Goal: Task Accomplishment & Management: Manage account settings

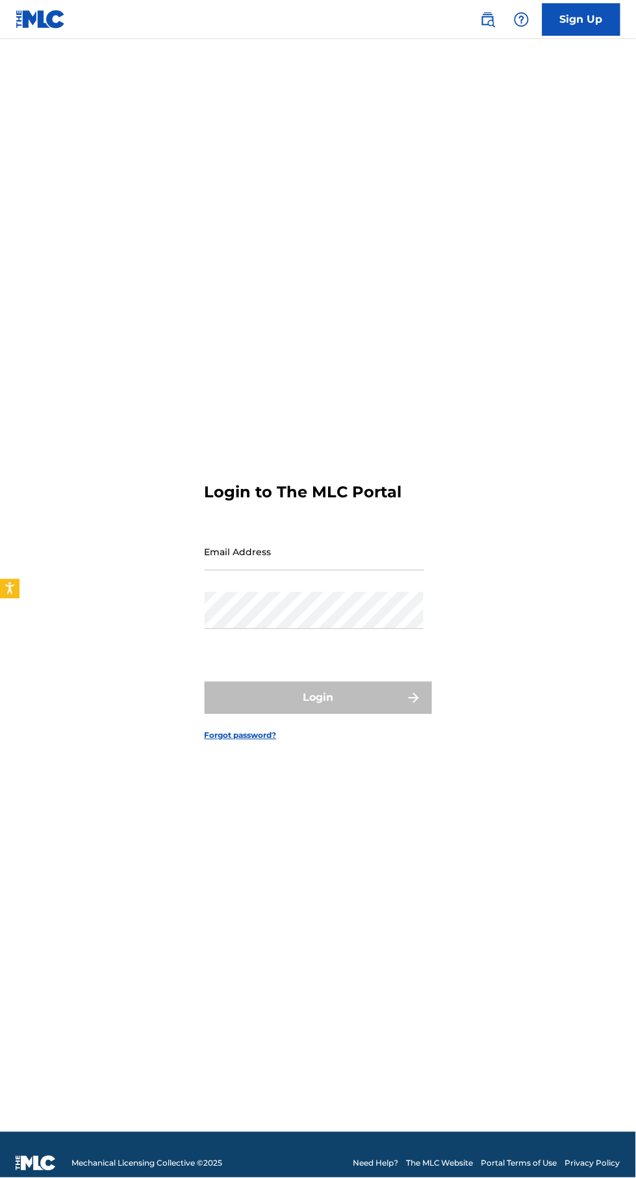
click at [361, 592] on div "Email Address" at bounding box center [315, 563] width 220 height 59
click at [369, 571] on input "Email Address" at bounding box center [315, 552] width 220 height 37
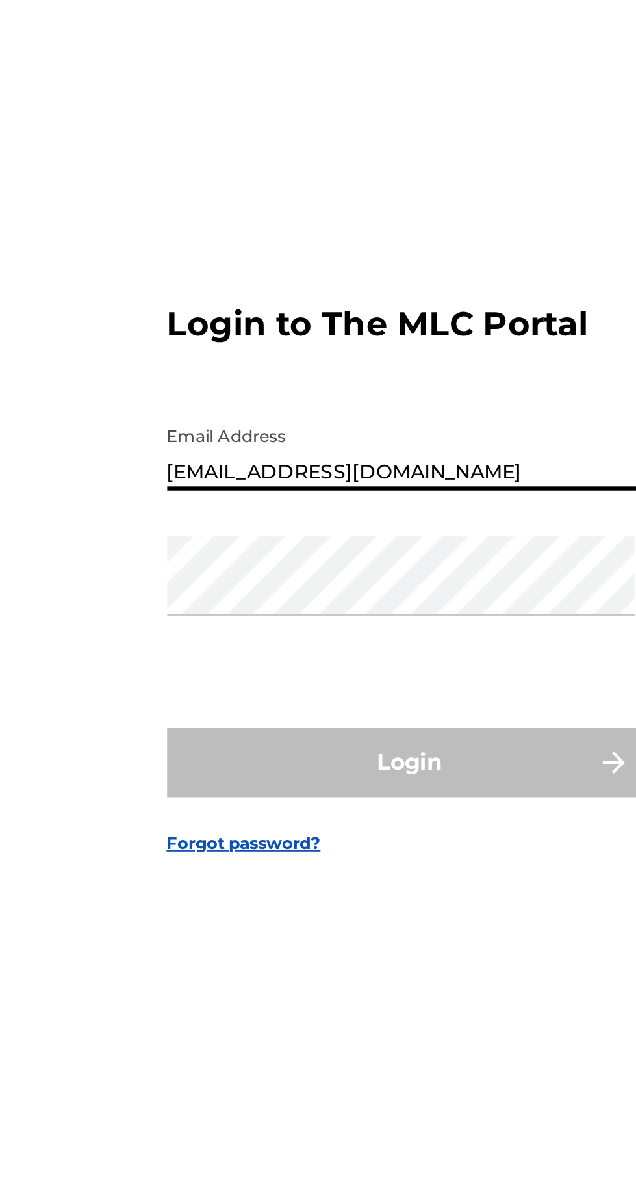
click at [317, 651] on div "Password" at bounding box center [315, 621] width 220 height 59
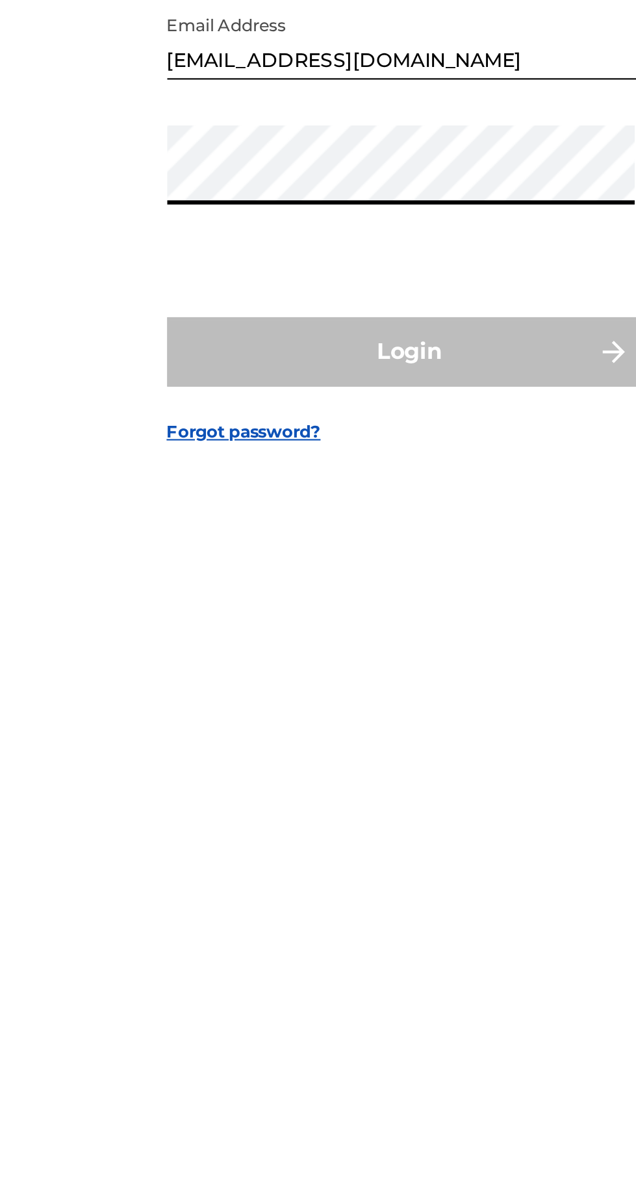
type input "[EMAIL_ADDRESS][DOMAIN_NAME]"
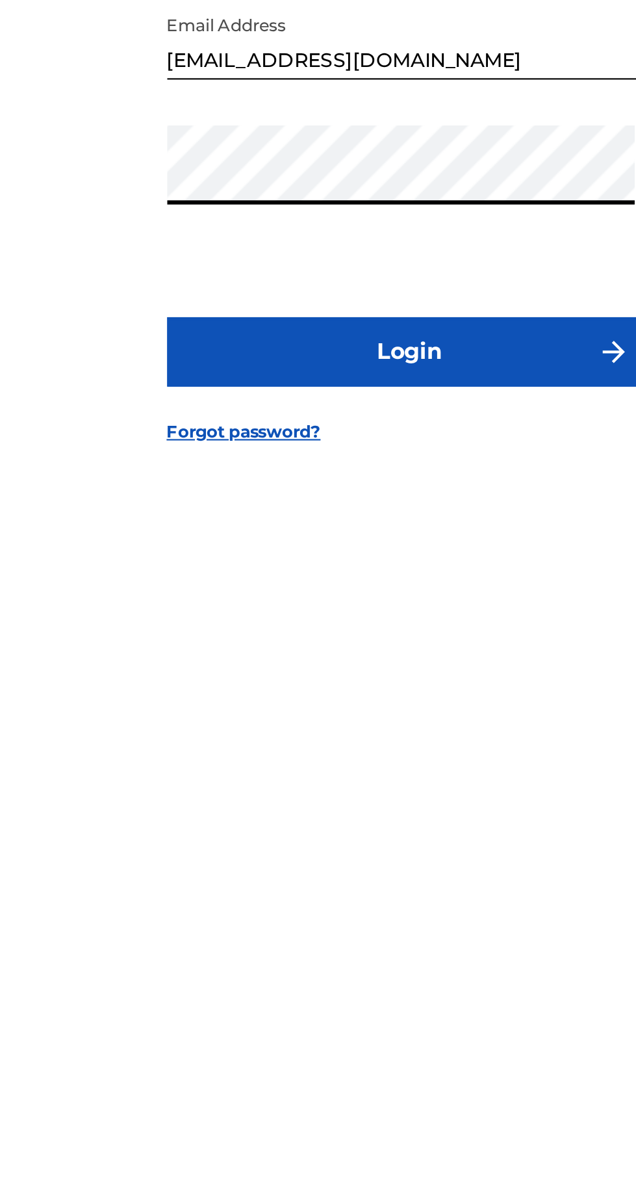
click at [333, 714] on button "Login" at bounding box center [319, 698] width 228 height 33
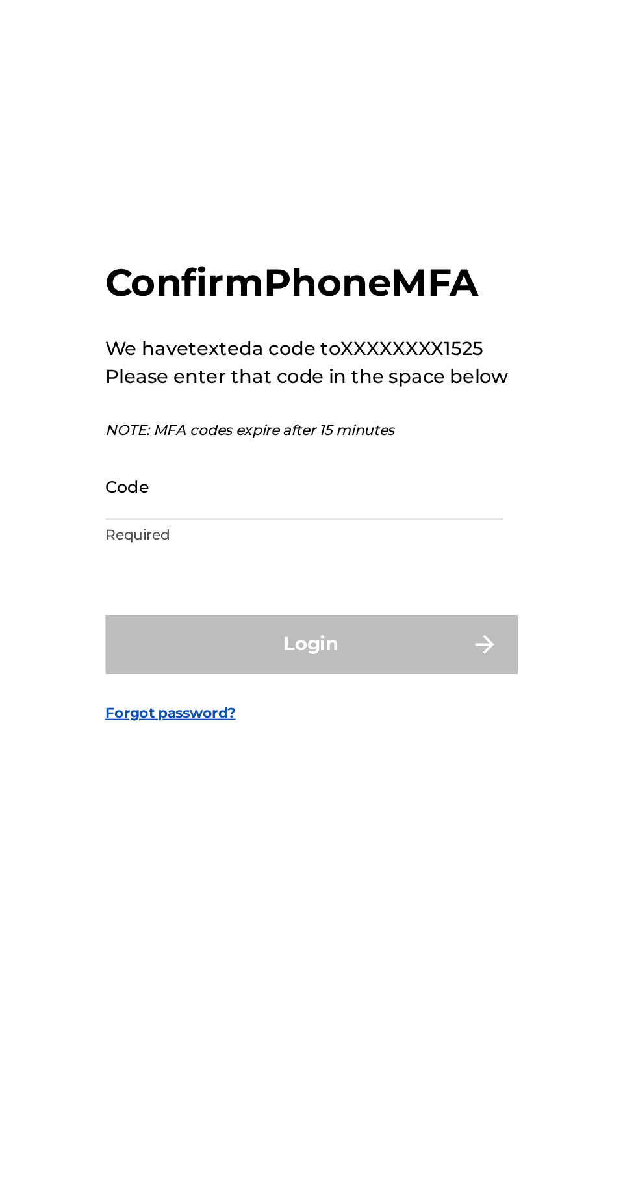
click at [329, 612] on input "Code" at bounding box center [315, 593] width 220 height 37
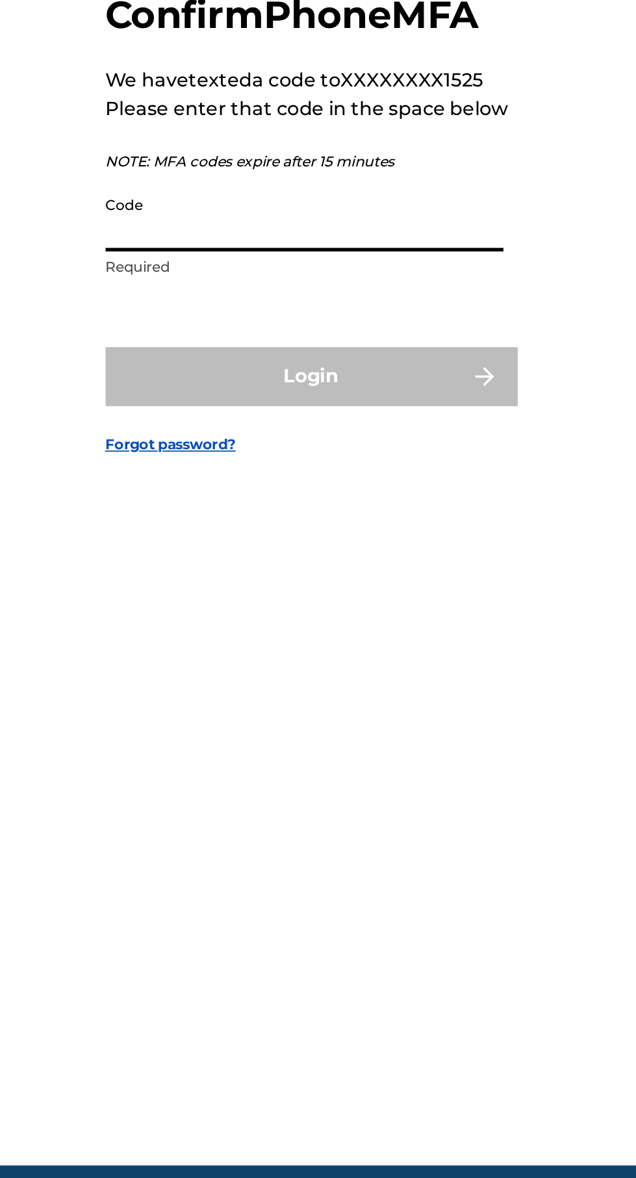
scroll to position [16, 0]
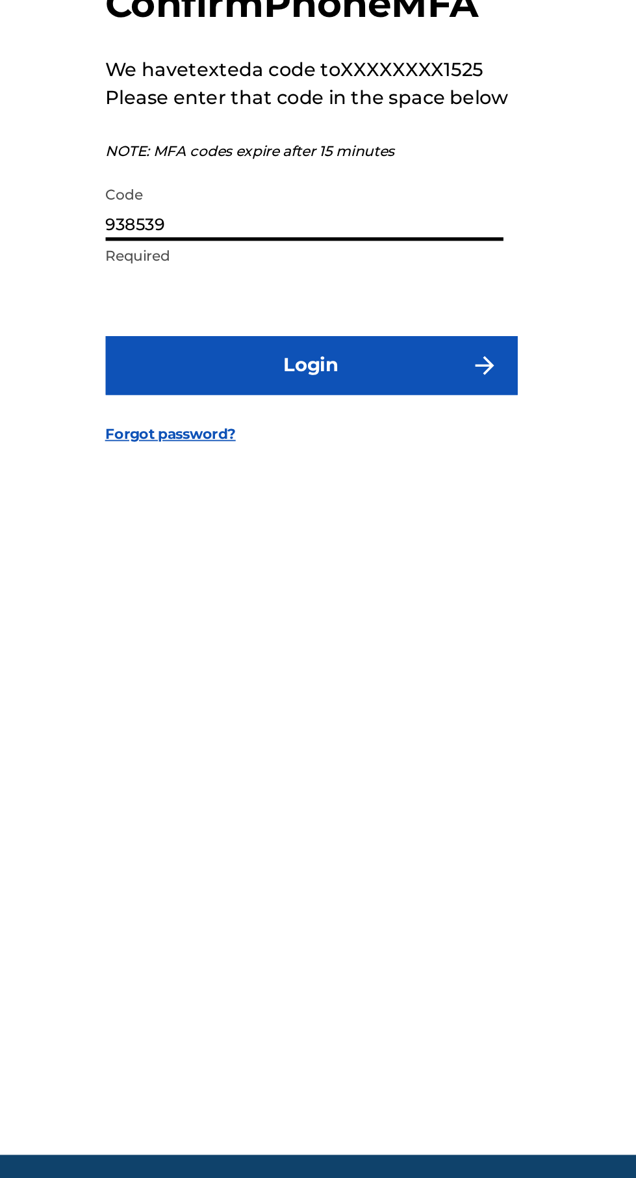
type input "938539"
click at [382, 697] on button "Login" at bounding box center [319, 680] width 228 height 33
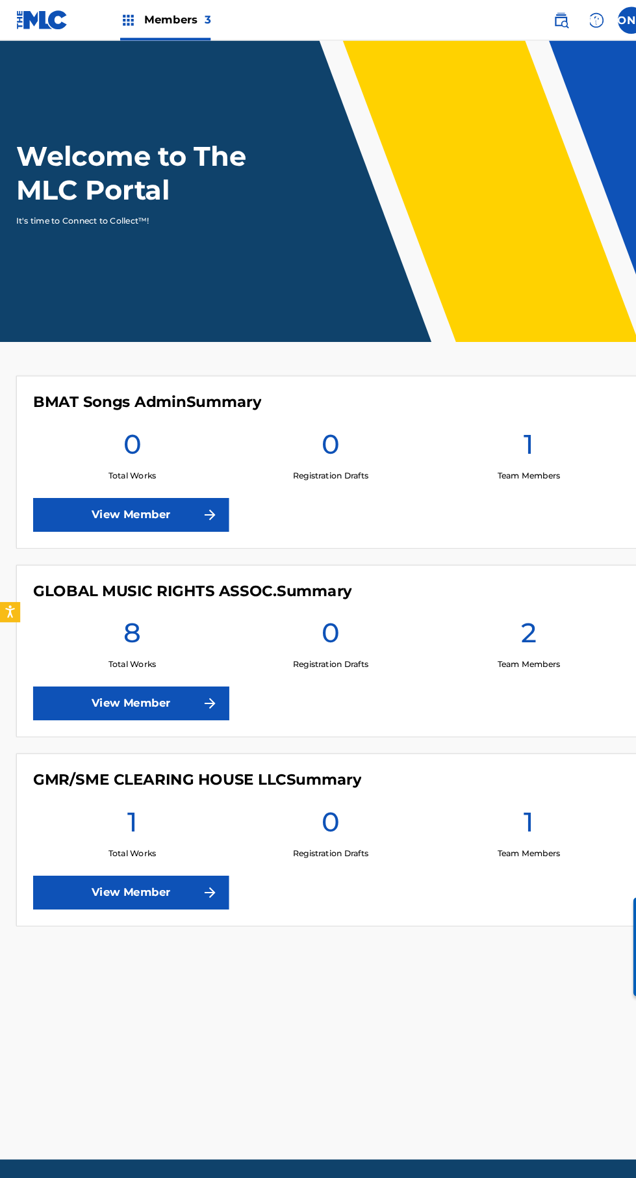
scroll to position [1, 0]
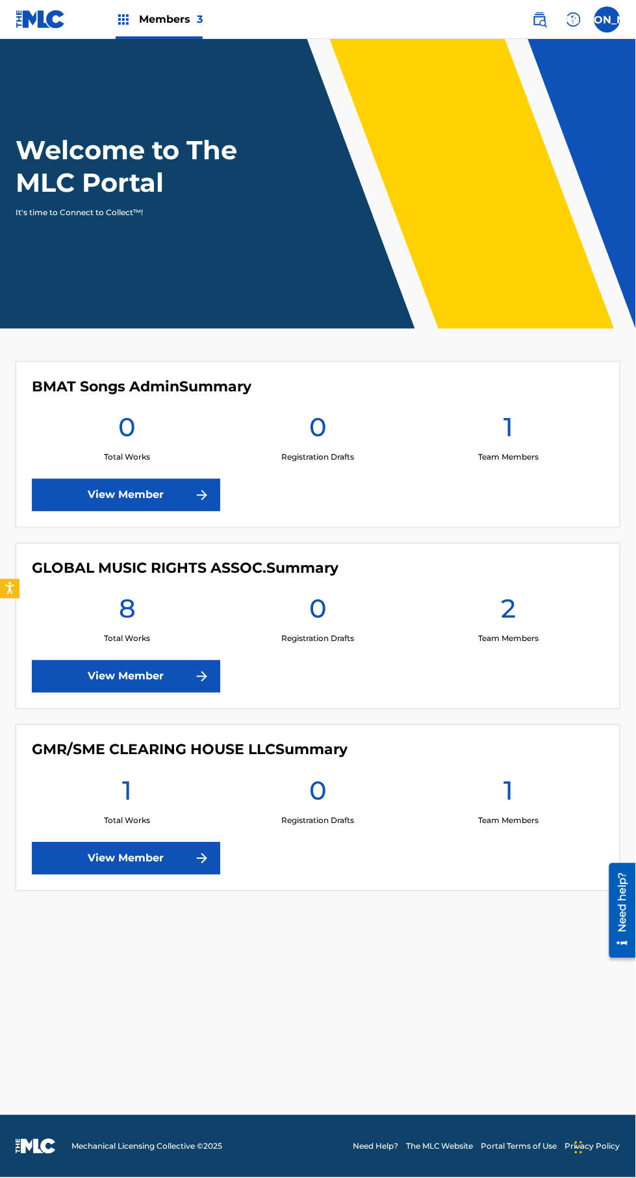
click at [449, 1056] on main "Welcome to The MLC Portal It's time to Connect to Collect™! BMAT Songs Admin Su…" at bounding box center [318, 577] width 636 height 1076
click at [101, 683] on link "View Member" at bounding box center [126, 676] width 189 height 33
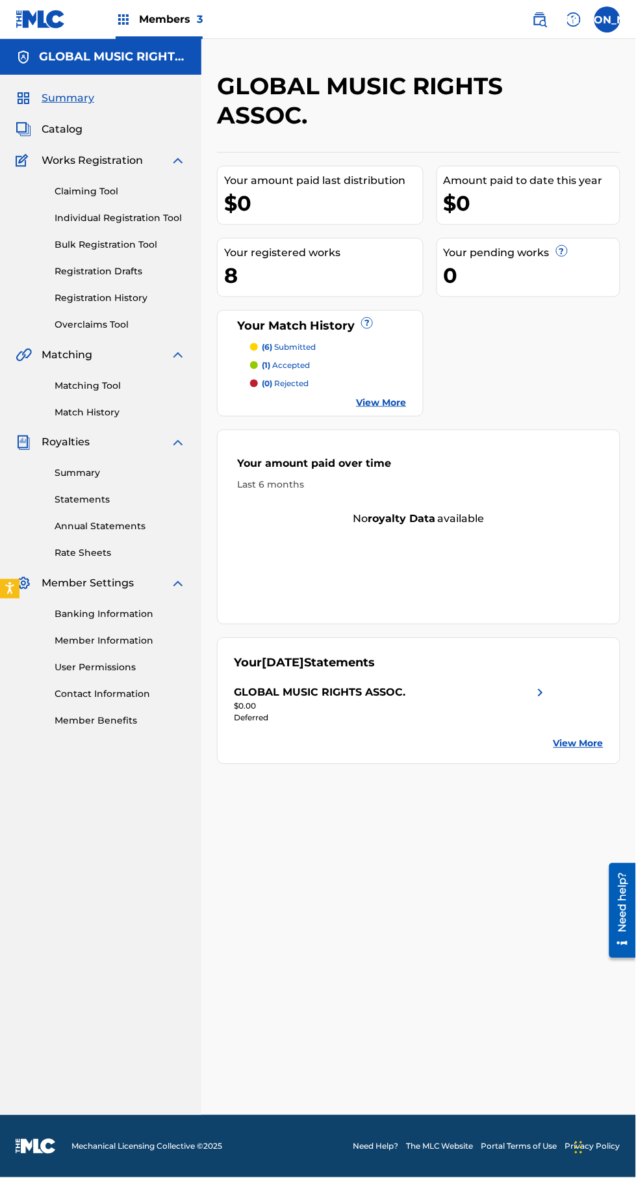
click at [452, 1024] on div "GLOBAL MUSIC RIGHTS ASSOC. Your amount paid last distribution $0 Amount paid to…" at bounding box center [419, 594] width 435 height 1044
click at [441, 1016] on div "GLOBAL MUSIC RIGHTS ASSOC. Your amount paid last distribution $0 Amount paid to…" at bounding box center [419, 594] width 435 height 1044
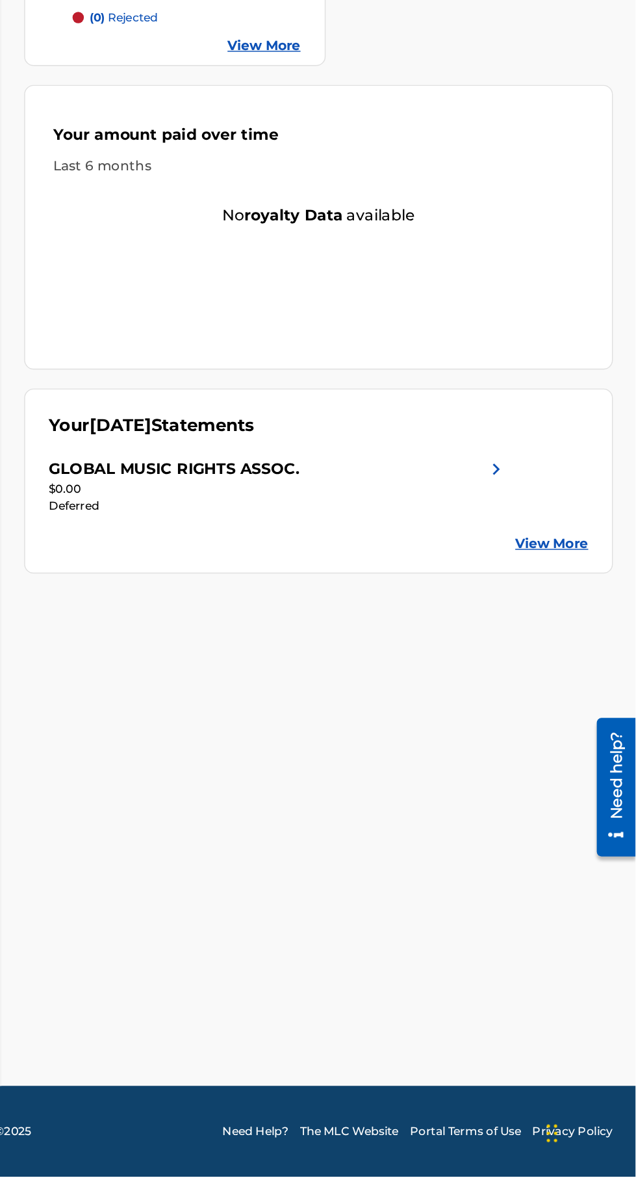
click at [508, 1049] on div "GLOBAL MUSIC RIGHTS ASSOC. Your amount paid last distribution $0 Amount paid to…" at bounding box center [419, 594] width 435 height 1044
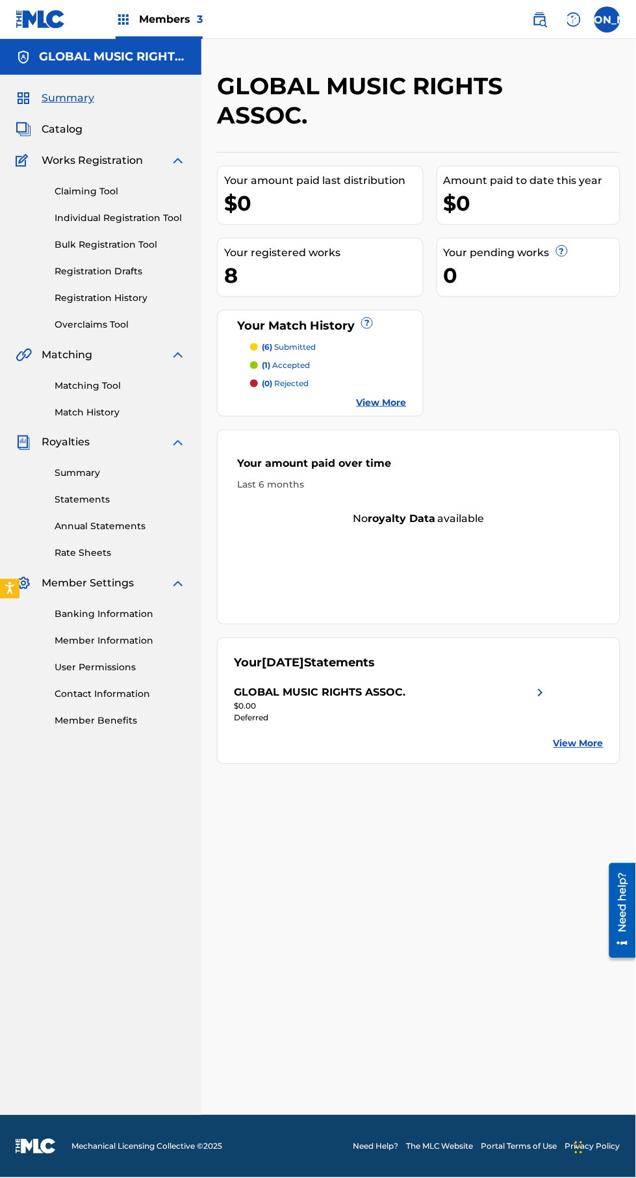
click at [369, 396] on link "View More" at bounding box center [382, 403] width 50 height 14
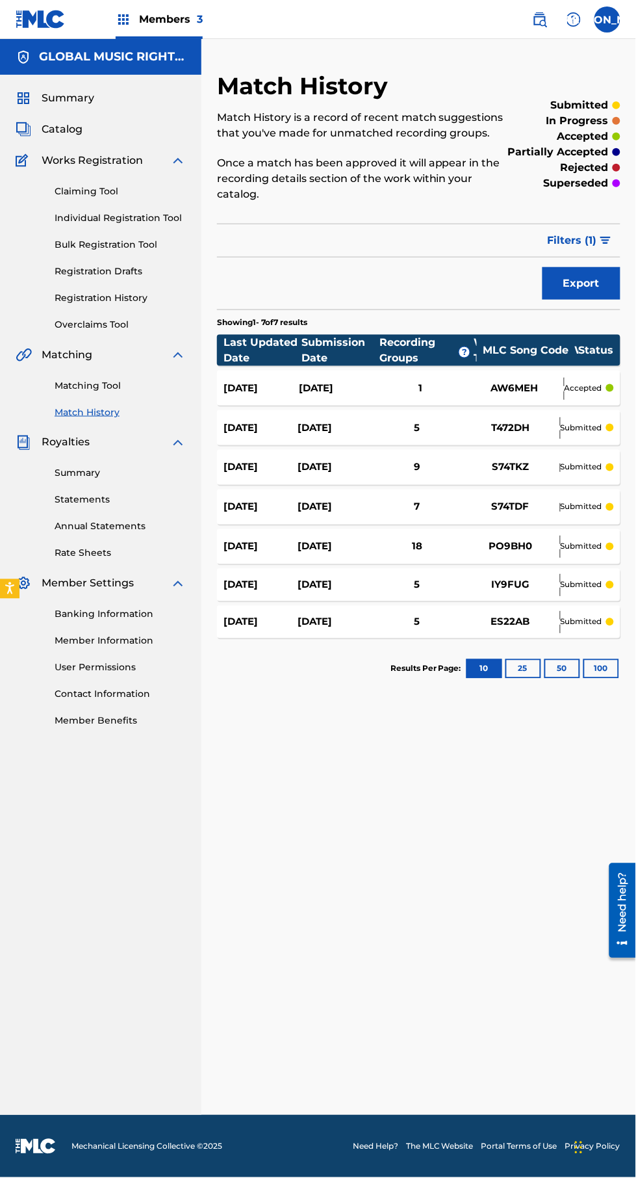
click at [509, 944] on div "Match History Match History is a record of recent match suggestions that you've…" at bounding box center [419, 594] width 435 height 1044
click at [148, 296] on link "Registration History" at bounding box center [120, 298] width 131 height 14
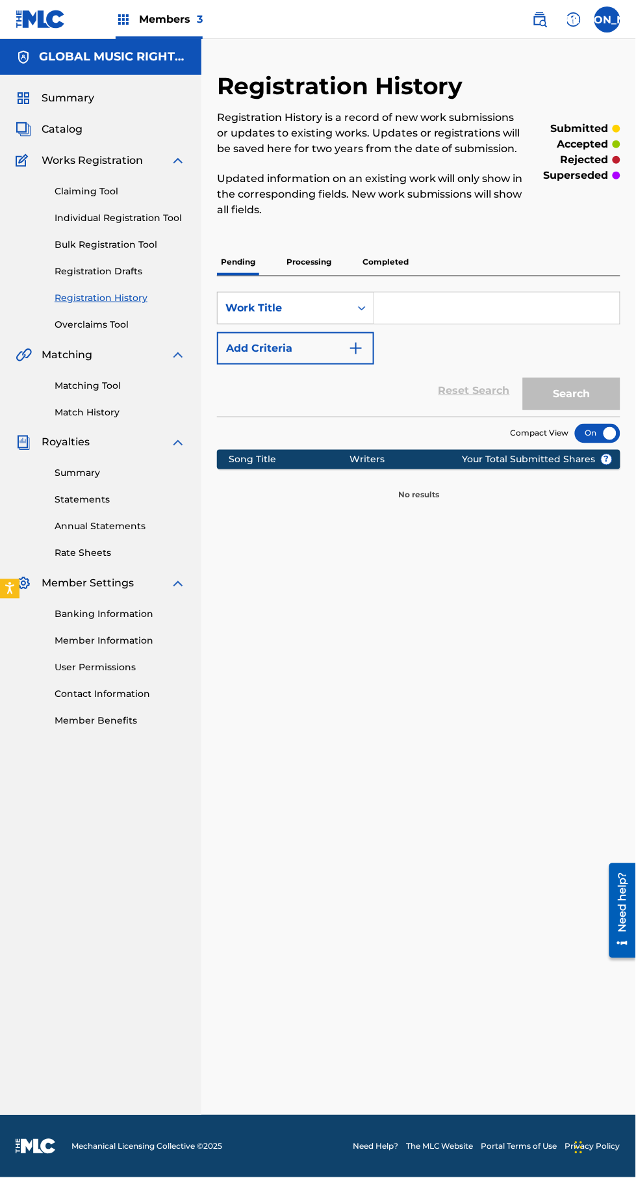
click at [331, 253] on p "Processing" at bounding box center [309, 261] width 53 height 27
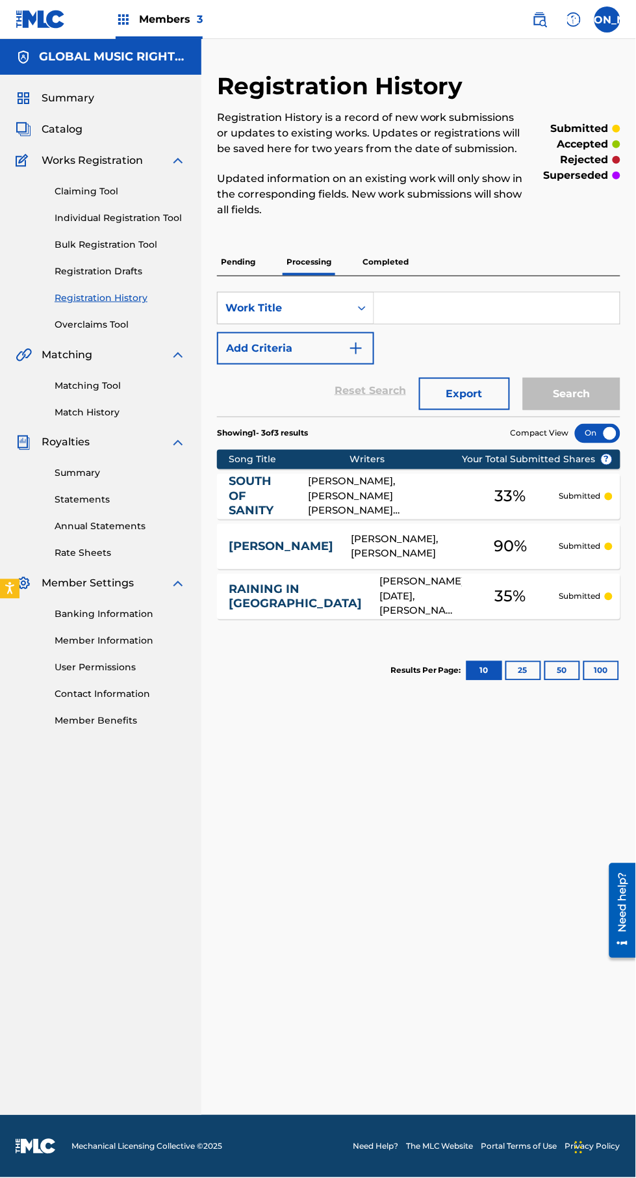
click at [397, 270] on p "Completed" at bounding box center [386, 261] width 54 height 27
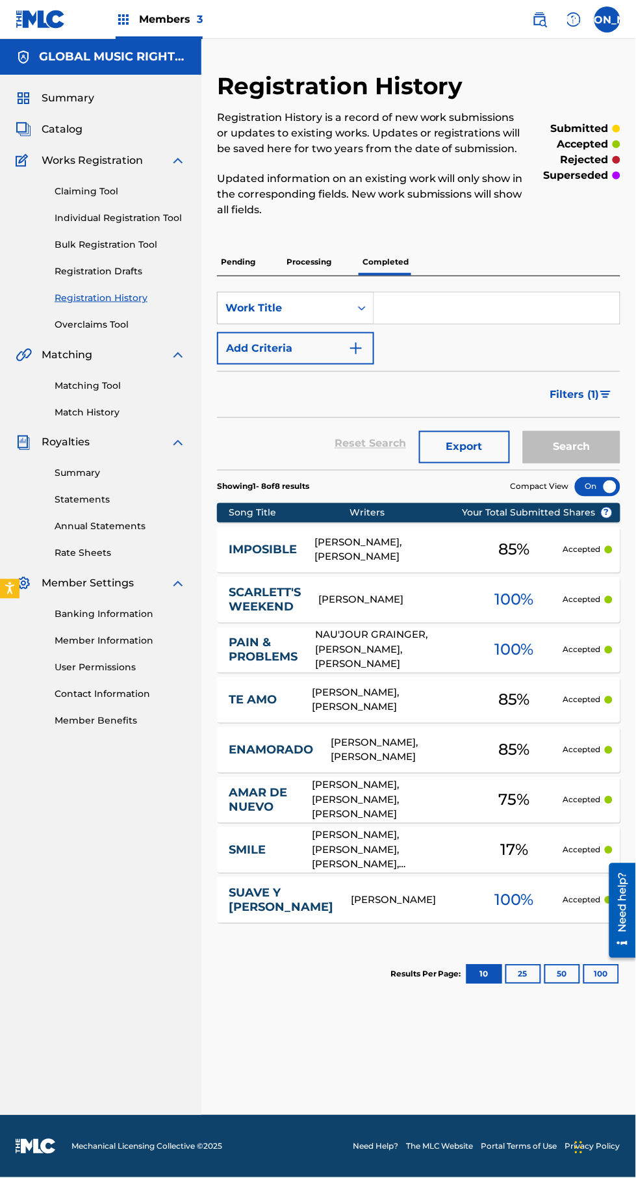
click at [23, 129] on img at bounding box center [24, 130] width 16 height 16
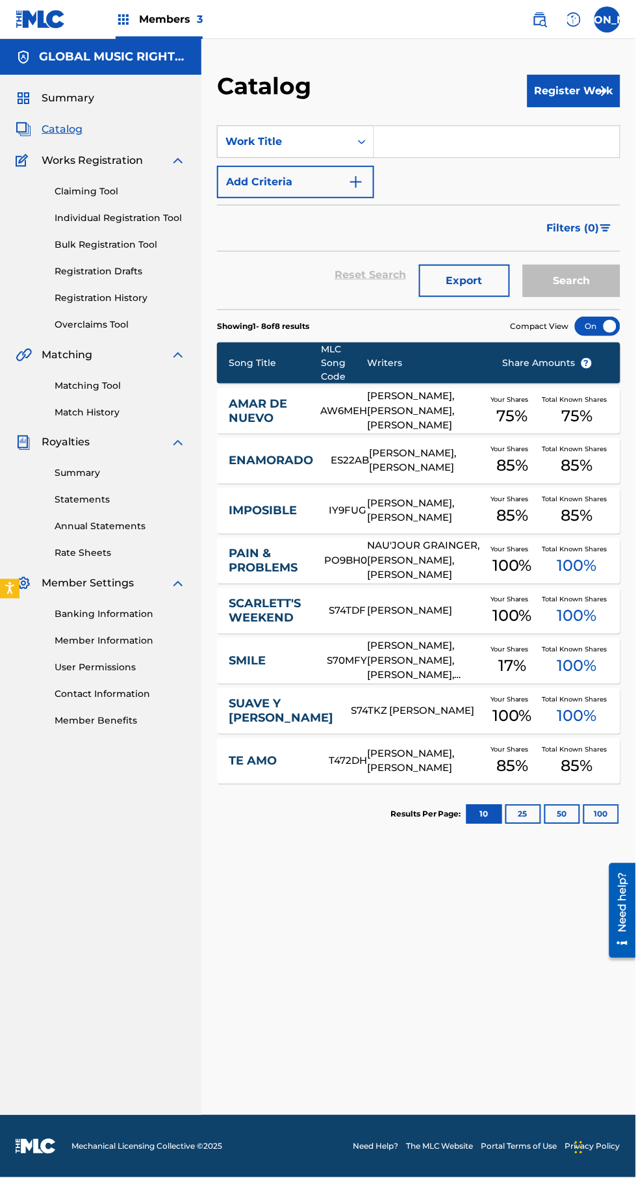
click at [73, 500] on link "Statements" at bounding box center [120, 500] width 131 height 14
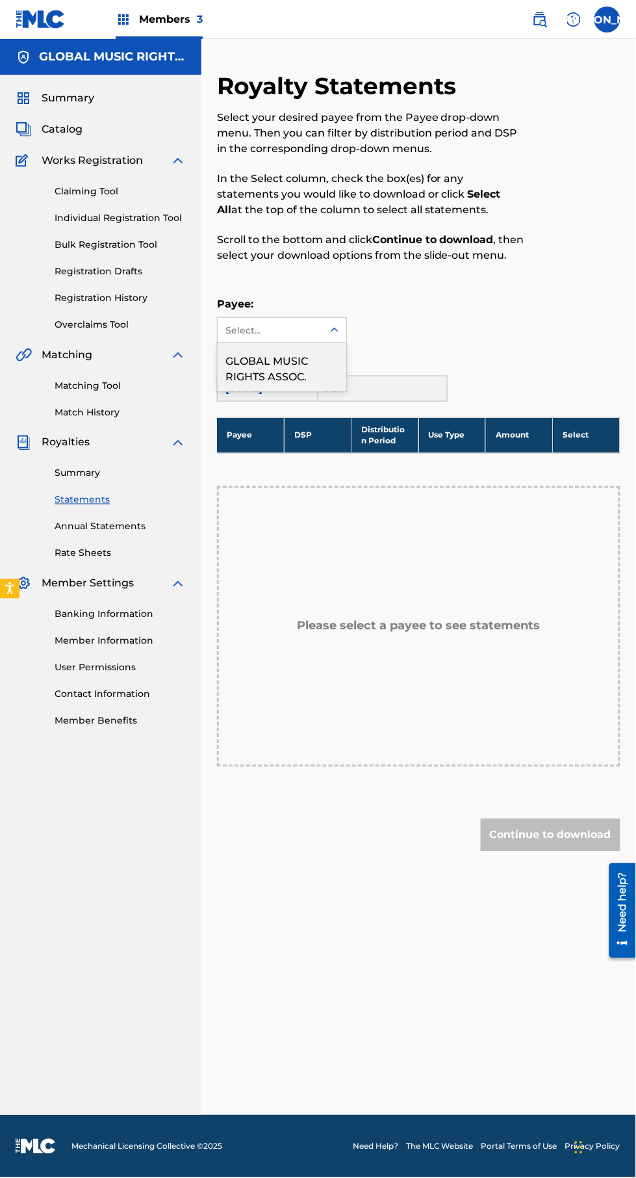
click at [245, 383] on div "GLOBAL MUSIC RIGHTS ASSOC." at bounding box center [282, 367] width 129 height 48
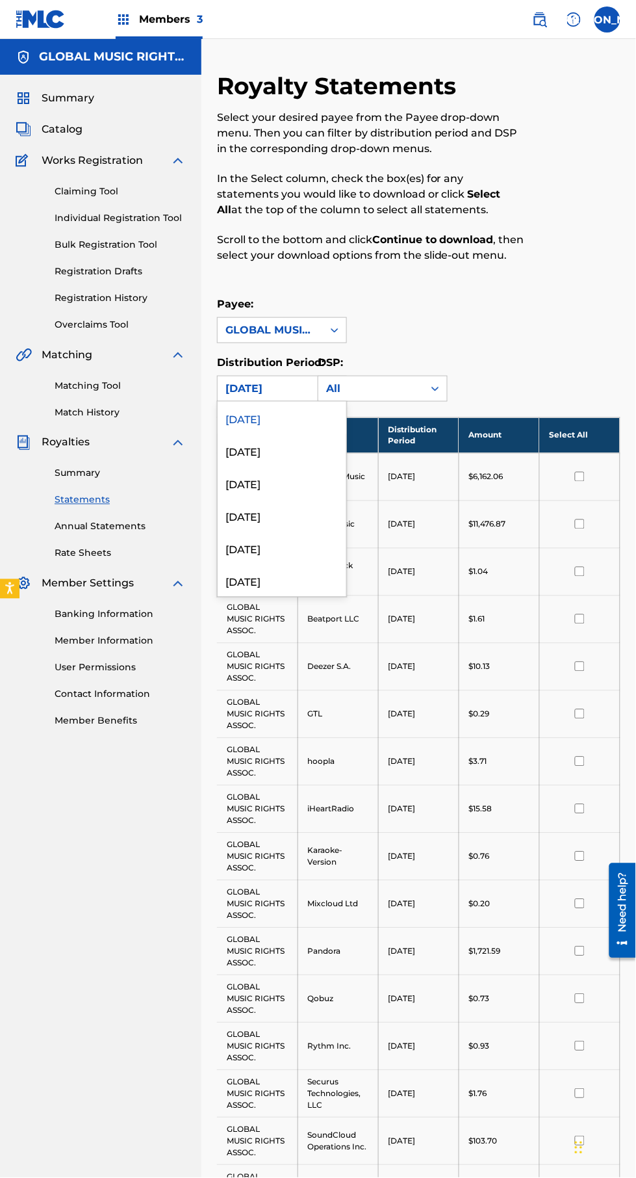
click at [250, 455] on div "[DATE]" at bounding box center [282, 450] width 129 height 33
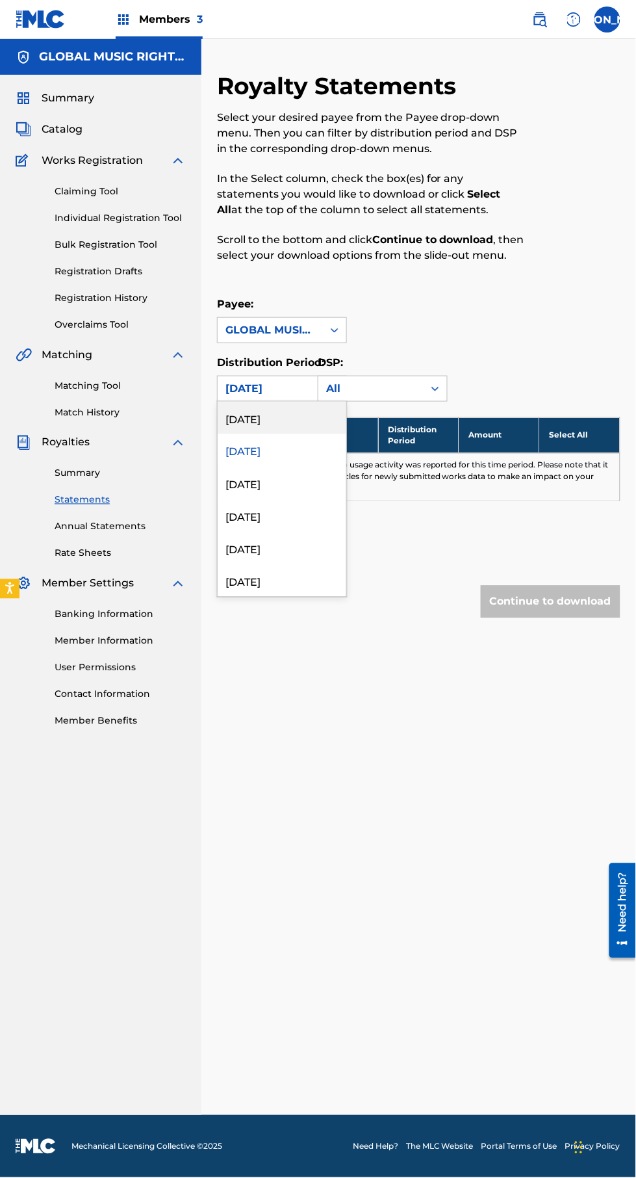
click at [249, 451] on div "[DATE]" at bounding box center [282, 450] width 129 height 33
click at [336, 664] on div "Royalty Statements Select your desired payee from the Payee drop-down menu. The…" at bounding box center [419, 371] width 404 height 599
click at [248, 419] on div "[DATE]" at bounding box center [282, 418] width 129 height 33
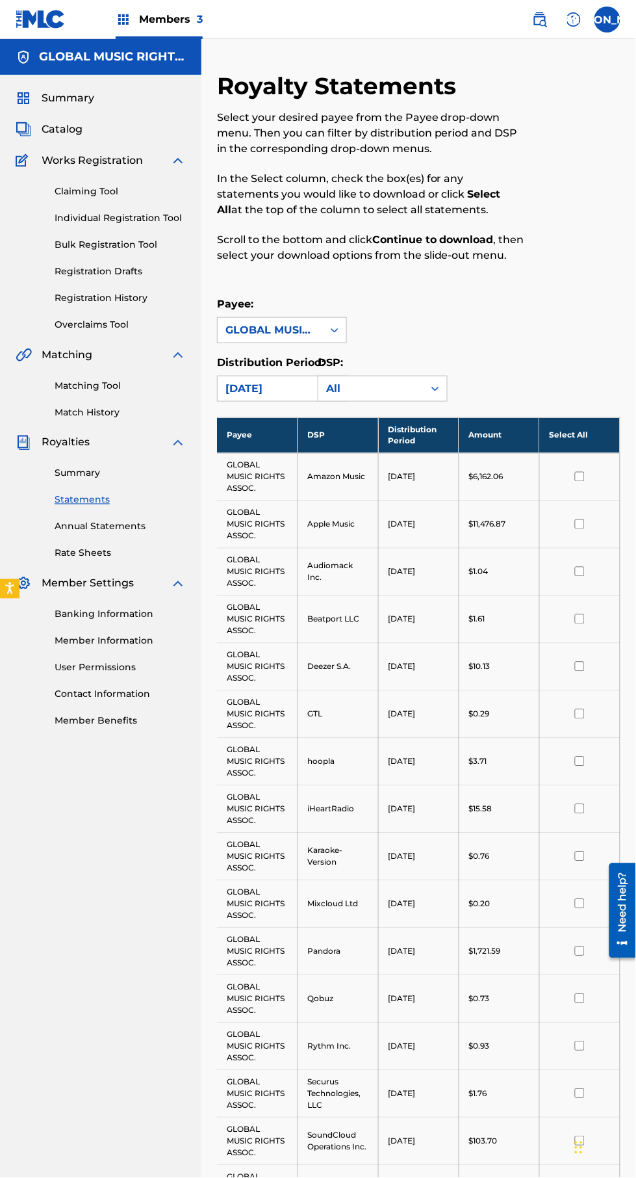
click at [75, 476] on link "Summary" at bounding box center [120, 474] width 131 height 14
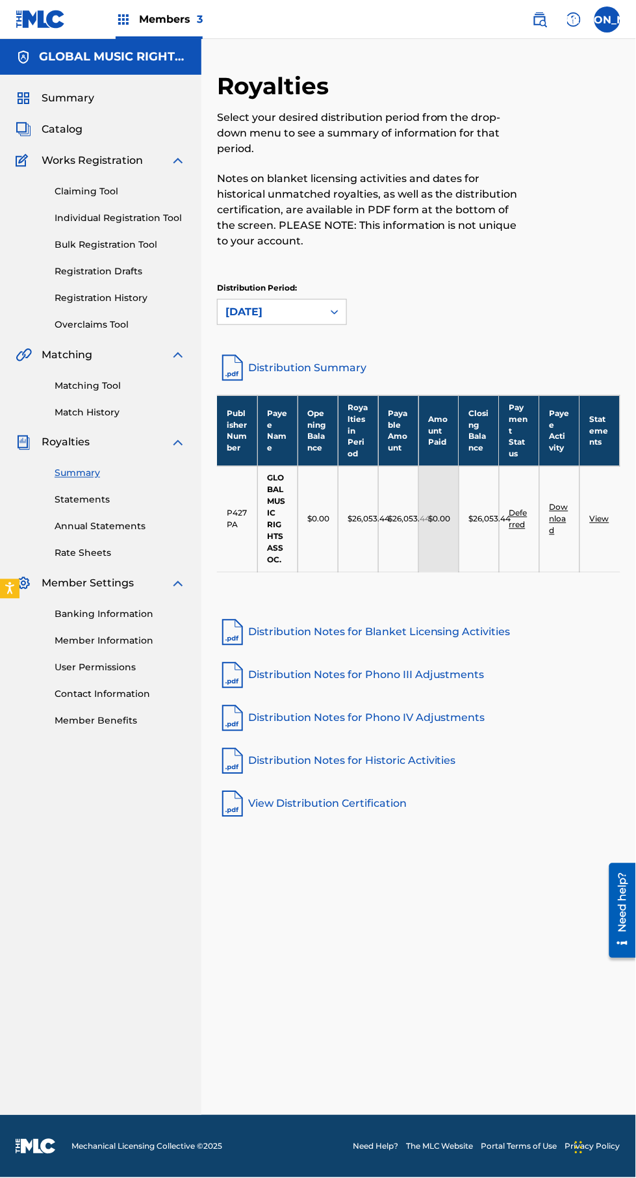
click at [82, 418] on link "Match History" at bounding box center [120, 413] width 131 height 14
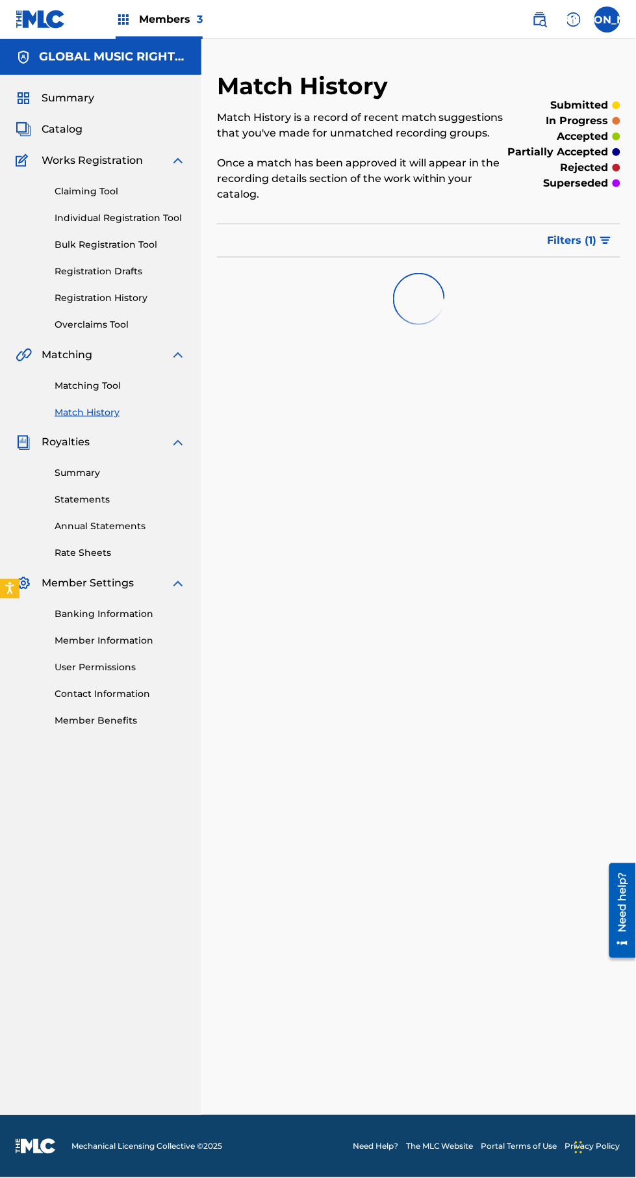
click at [23, 98] on img at bounding box center [24, 98] width 16 height 16
